Goal: Find specific page/section: Locate item on page

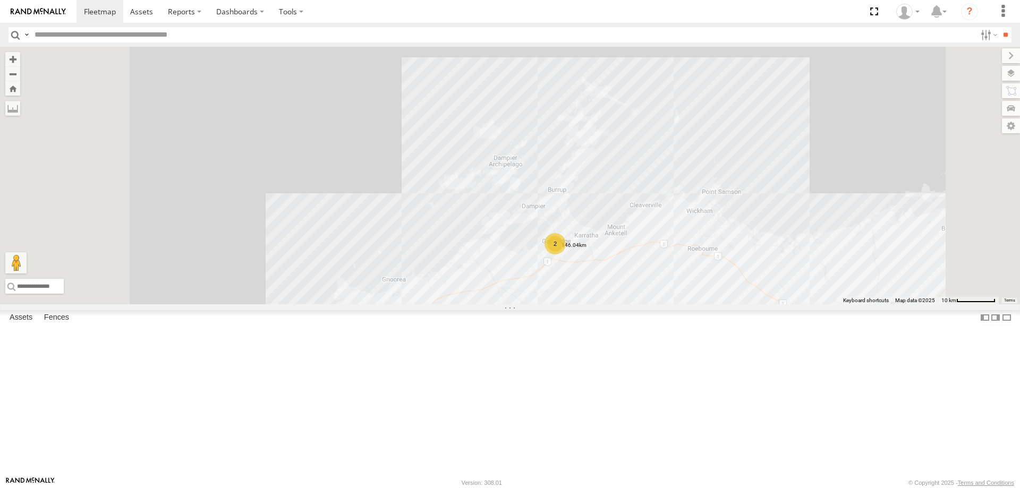
click at [0, 0] on label at bounding box center [0, 0] width 0 height 0
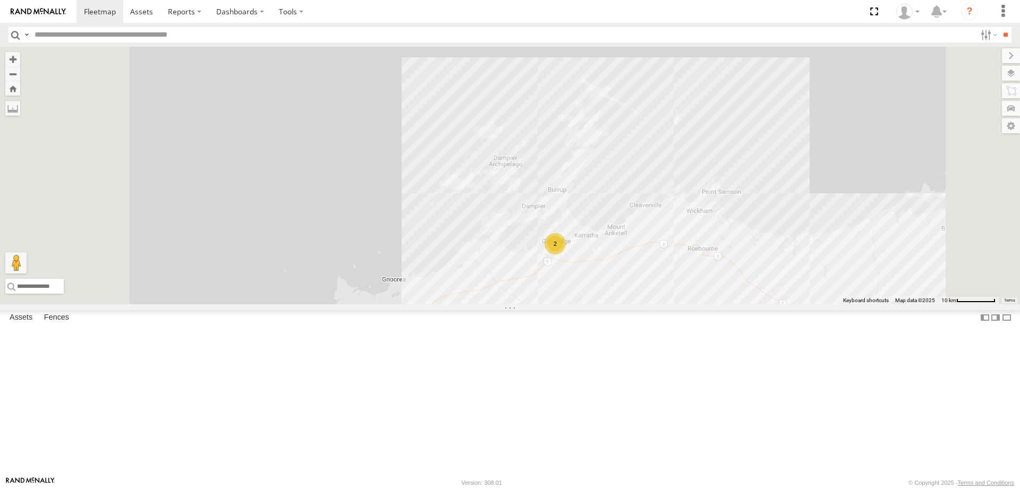
click at [0, 0] on label at bounding box center [0, 0] width 0 height 0
drag, startPoint x: 274, startPoint y: 161, endPoint x: 360, endPoint y: 49, distance: 141.6
click at [306, 116] on div "F0262 2" at bounding box center [510, 176] width 1020 height 258
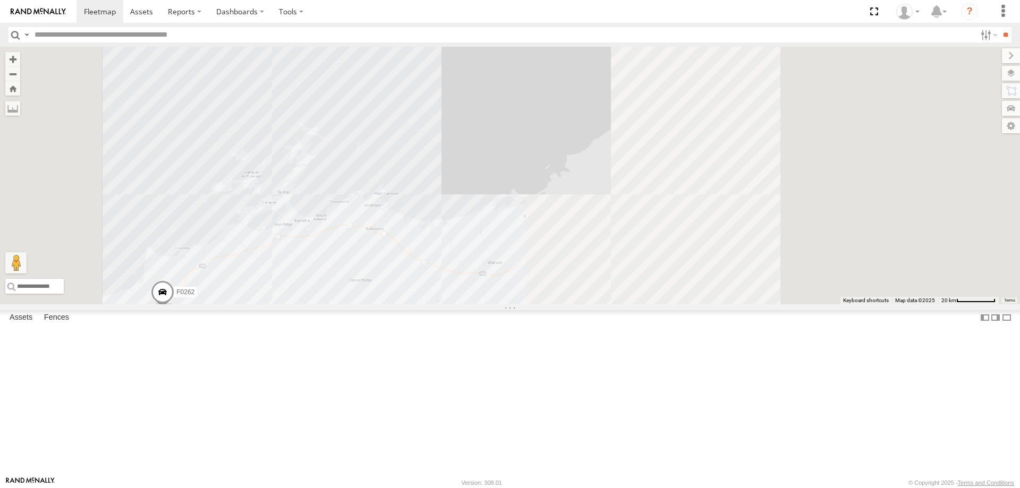
drag, startPoint x: 737, startPoint y: 400, endPoint x: 392, endPoint y: 297, distance: 360.4
click at [443, 304] on div "F0262" at bounding box center [510, 176] width 1020 height 258
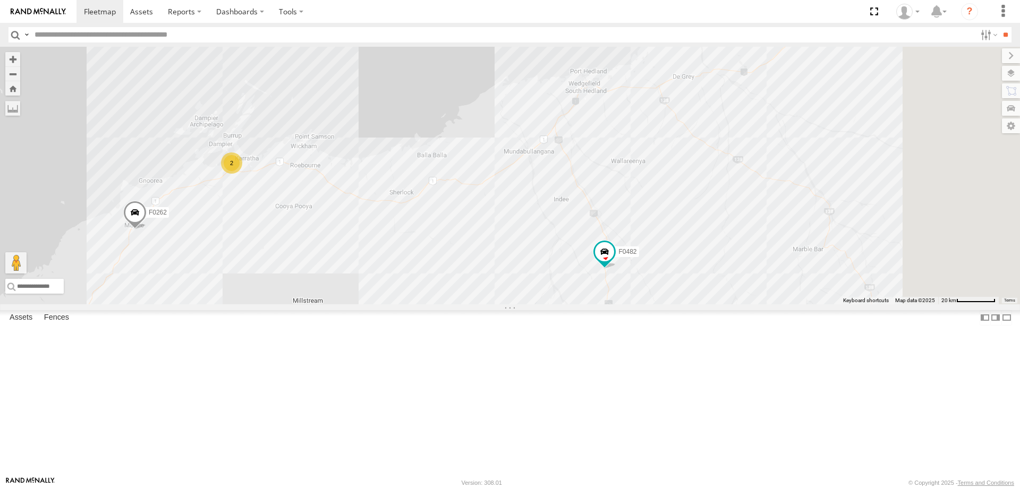
click at [286, 107] on div "F0262 F0482 2" at bounding box center [510, 176] width 1020 height 258
click at [20, 114] on label at bounding box center [12, 108] width 15 height 15
click at [0, 0] on label at bounding box center [0, 0] width 0 height 0
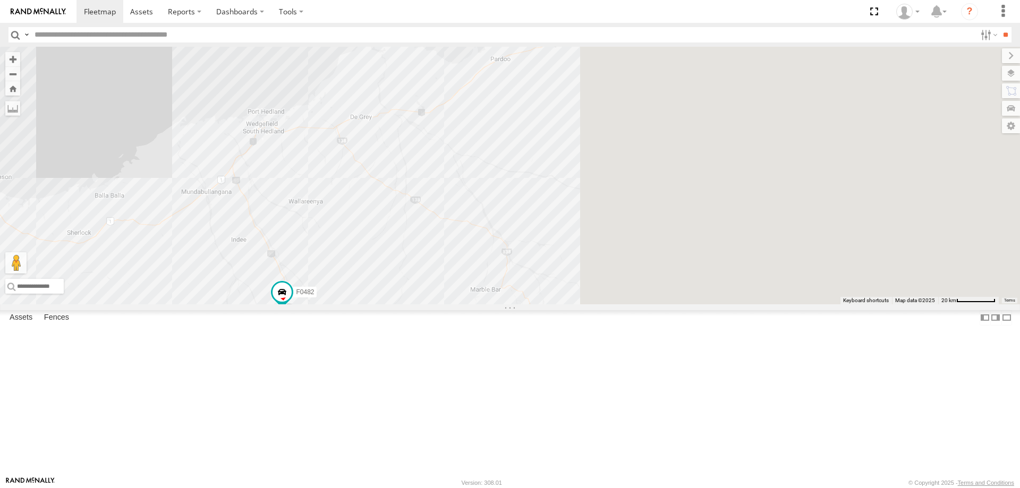
drag, startPoint x: 634, startPoint y: 186, endPoint x: 460, endPoint y: 201, distance: 174.9
click at [460, 201] on div "F0262 F0482 2" at bounding box center [510, 176] width 1020 height 258
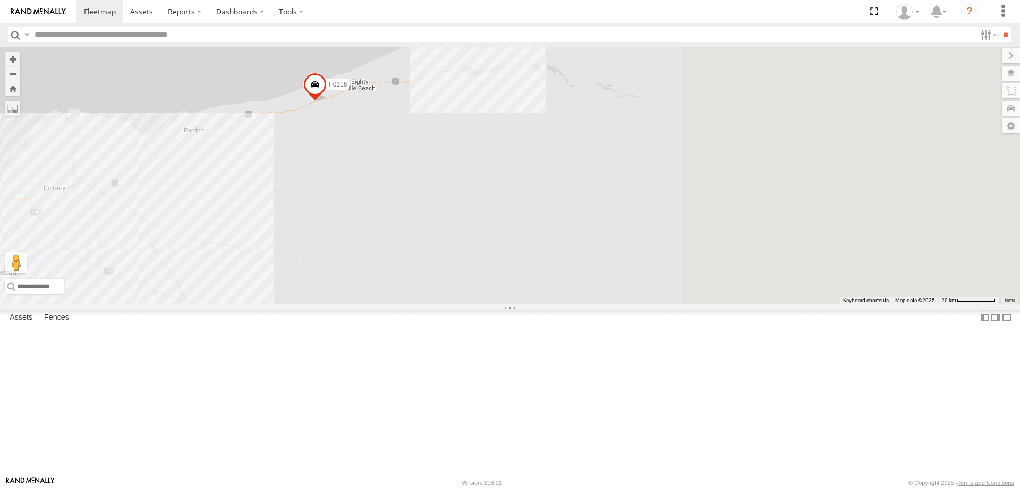
drag, startPoint x: 679, startPoint y: 228, endPoint x: 431, endPoint y: 309, distance: 260.9
click at [430, 304] on div "F0262 F0482 2 F0116" at bounding box center [510, 176] width 1020 height 258
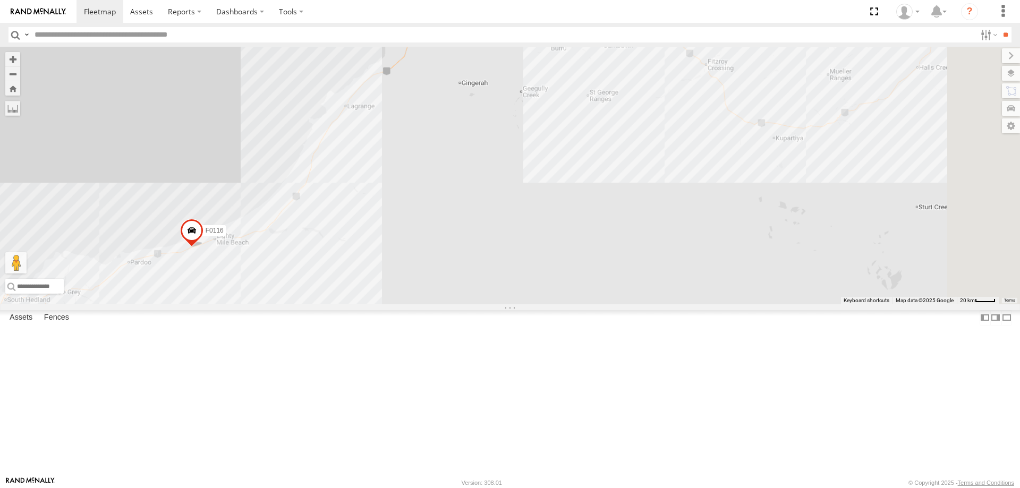
drag, startPoint x: 594, startPoint y: 235, endPoint x: 568, endPoint y: 274, distance: 46.7
click at [568, 274] on div "F0262 F0482 F0116" at bounding box center [510, 176] width 1020 height 258
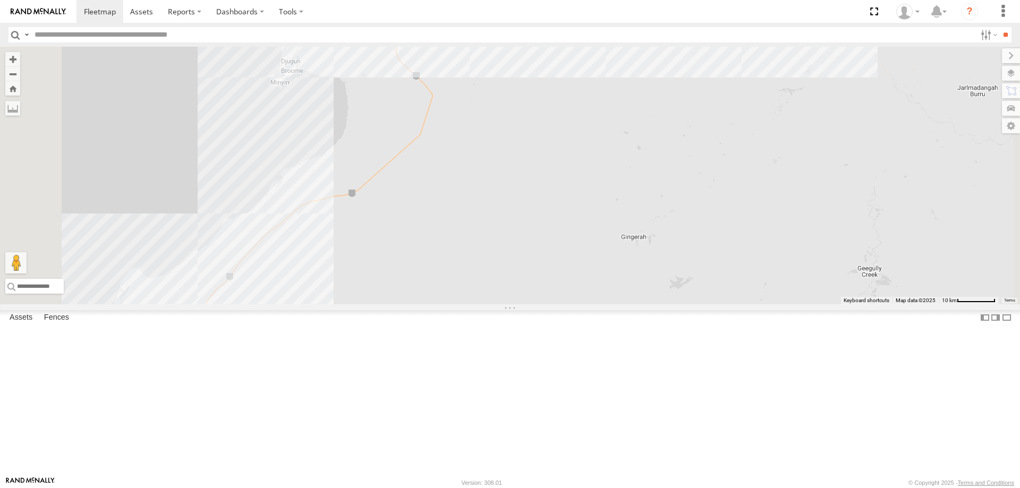
click at [523, 131] on div "F0262 F0482 F0116 F0474" at bounding box center [510, 176] width 1020 height 258
click at [425, 153] on div "F0262 F0482 F0116 F0474" at bounding box center [510, 176] width 1020 height 258
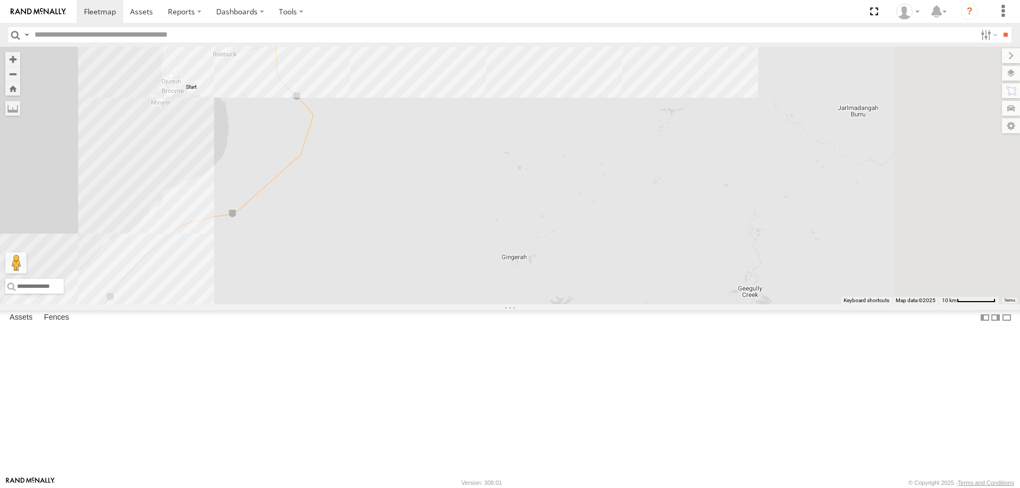
drag, startPoint x: 678, startPoint y: 132, endPoint x: 199, endPoint y: 206, distance: 485.5
click at [199, 206] on main "To navigate the map with touch gestures double-tap and hold your finger on the …" at bounding box center [510, 262] width 1020 height 430
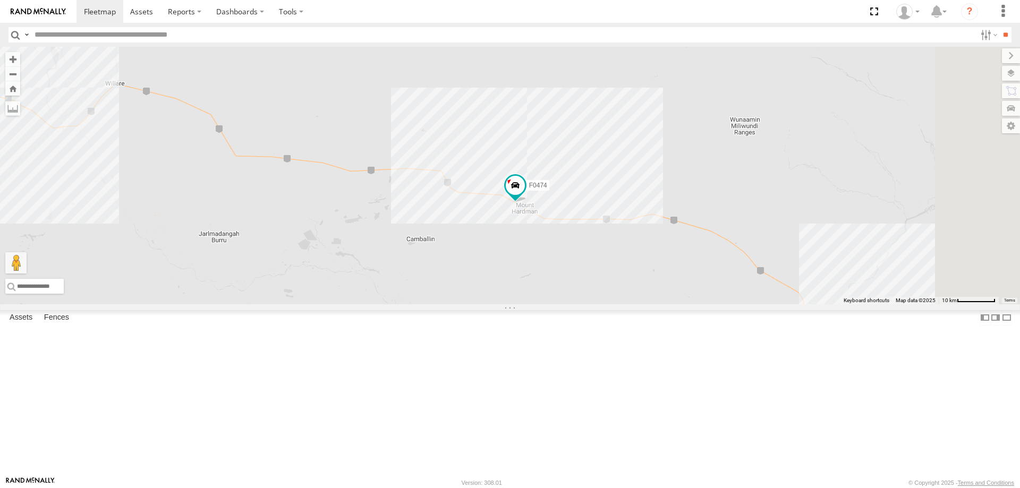
scroll to position [213, 0]
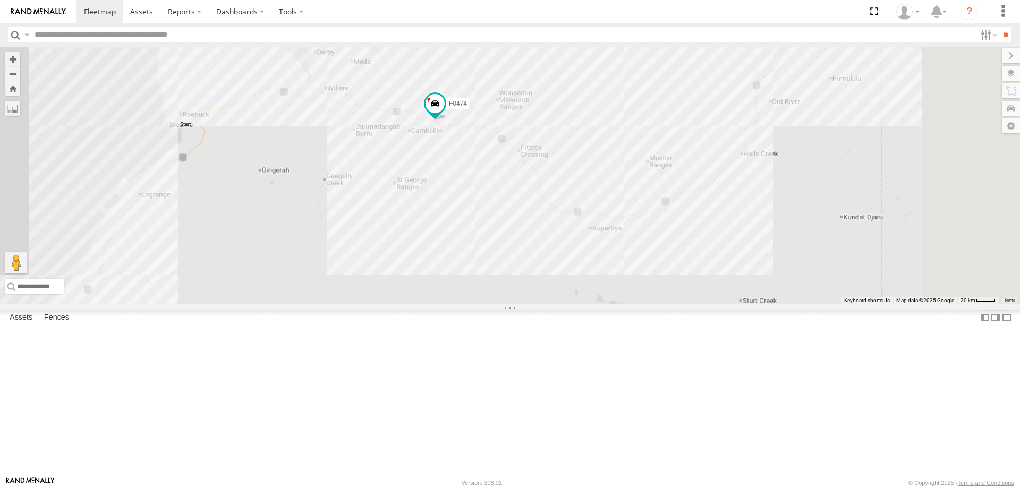
drag, startPoint x: 739, startPoint y: 233, endPoint x: 678, endPoint y: 229, distance: 60.7
click at [678, 229] on div "F0262 F0482 F0116 F0474" at bounding box center [510, 176] width 1020 height 258
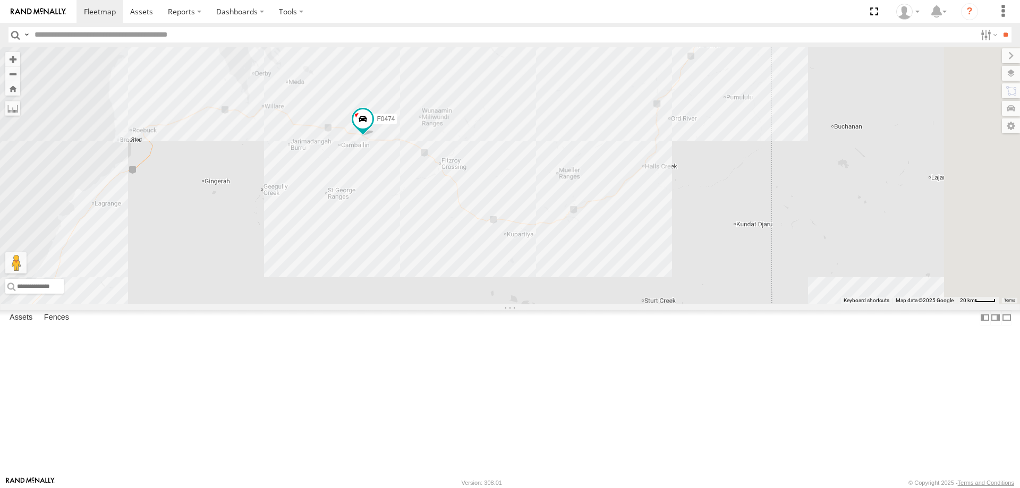
drag, startPoint x: 771, startPoint y: 223, endPoint x: 687, endPoint y: 279, distance: 100.8
click at [687, 279] on div "F0262 F0482 F0116 F0474" at bounding box center [510, 176] width 1020 height 258
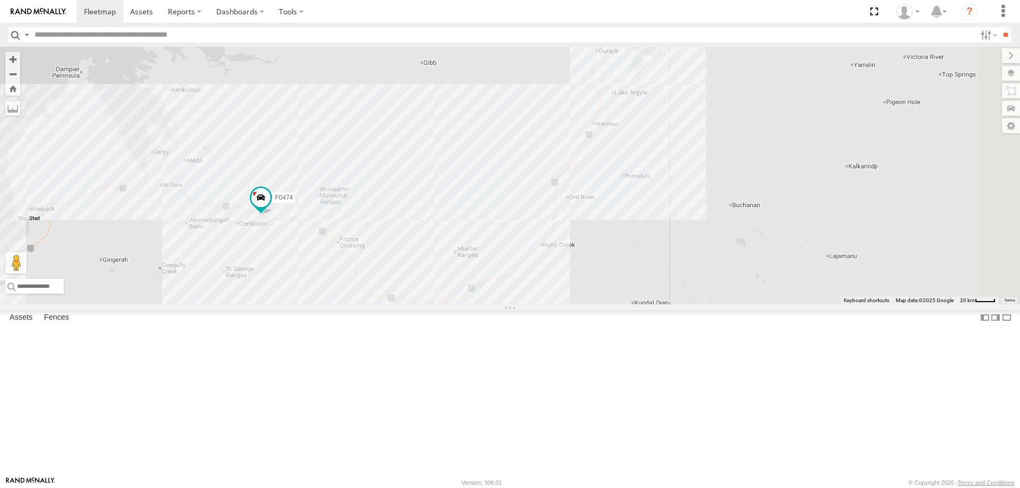
drag, startPoint x: 774, startPoint y: 131, endPoint x: 743, endPoint y: 184, distance: 61.4
click at [743, 186] on div "F0262 F0482 F0116 F0474" at bounding box center [510, 176] width 1020 height 258
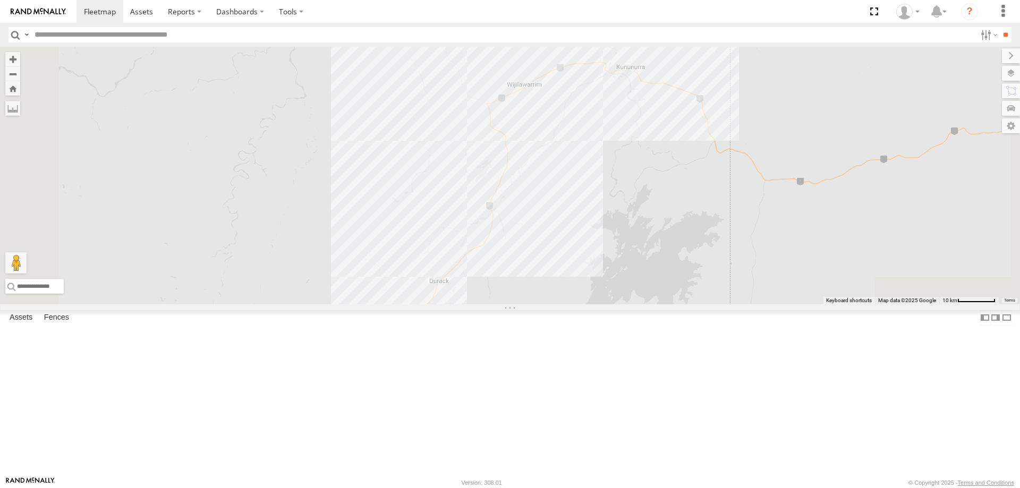
drag, startPoint x: 764, startPoint y: 113, endPoint x: 751, endPoint y: 220, distance: 108.7
click at [751, 220] on div "F0262 F0482 F0116 F0474" at bounding box center [510, 176] width 1020 height 258
click at [766, 164] on div "F0262 F0482 F0116 F0474" at bounding box center [510, 176] width 1020 height 258
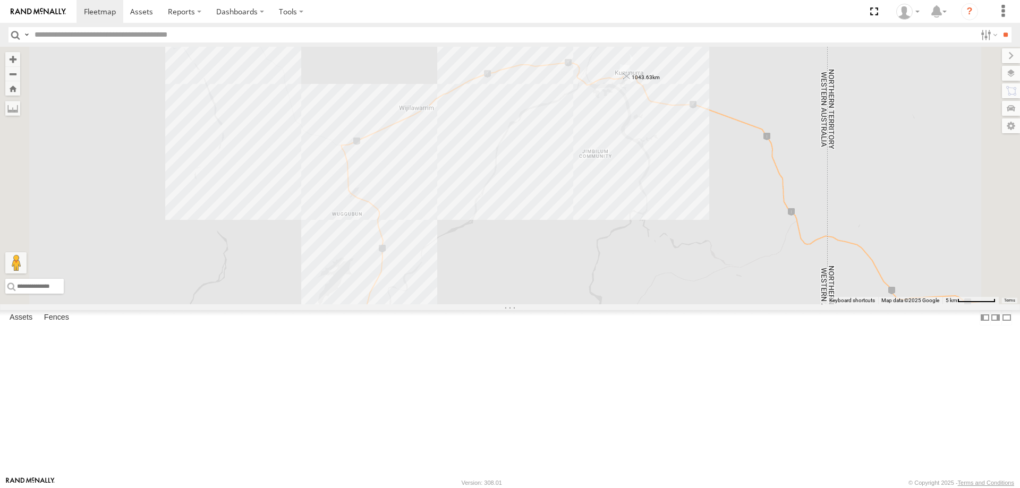
drag, startPoint x: 765, startPoint y: 160, endPoint x: 758, endPoint y: 159, distance: 7.5
click at [634, 84] on img "1043.63km" at bounding box center [626, 76] width 15 height 15
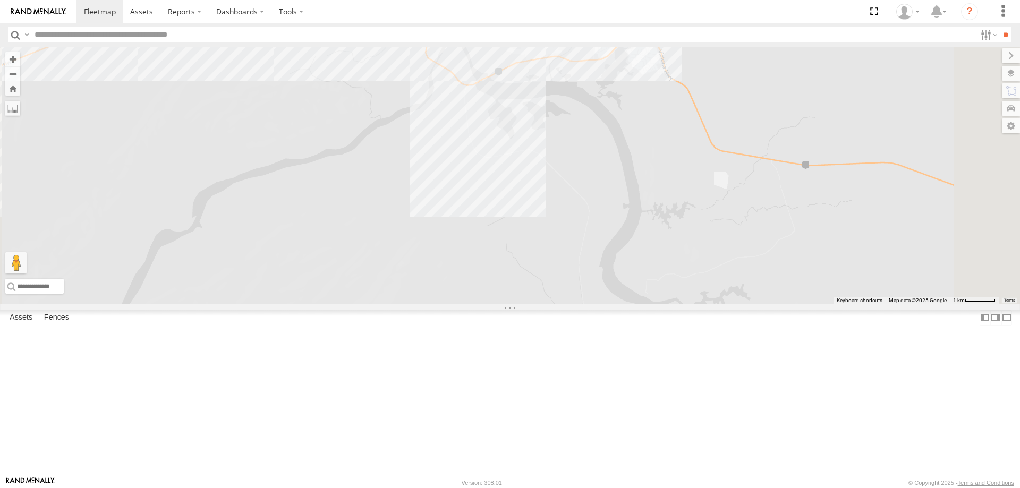
drag, startPoint x: 756, startPoint y: 137, endPoint x: 760, endPoint y: 124, distance: 13.3
click at [636, 44] on img "1044.26km" at bounding box center [629, 36] width 15 height 15
drag, startPoint x: 760, startPoint y: 124, endPoint x: 734, endPoint y: 154, distance: 39.1
click at [636, 46] on img "1041.63km" at bounding box center [629, 38] width 15 height 15
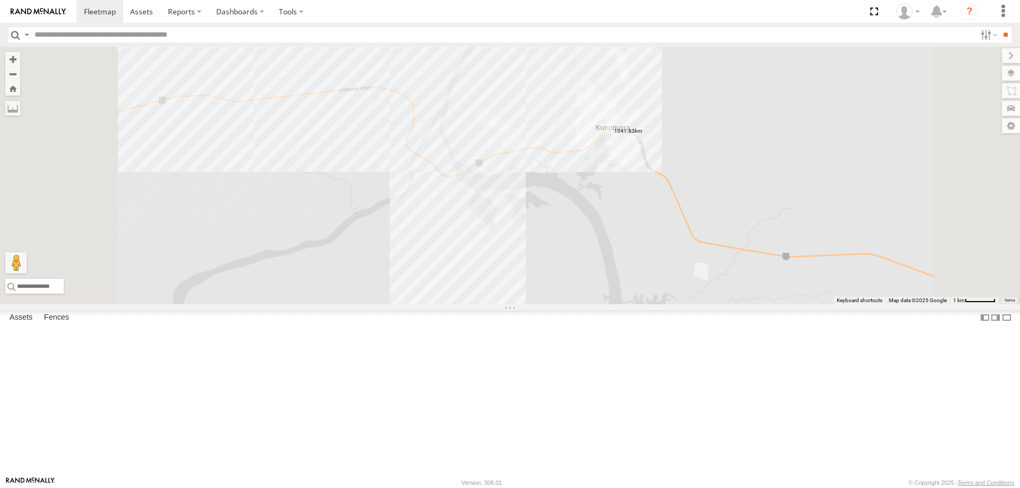
click at [745, 304] on div "F0262 F0482 F0116 F0474" at bounding box center [510, 176] width 1020 height 258
